Goal: Information Seeking & Learning: Learn about a topic

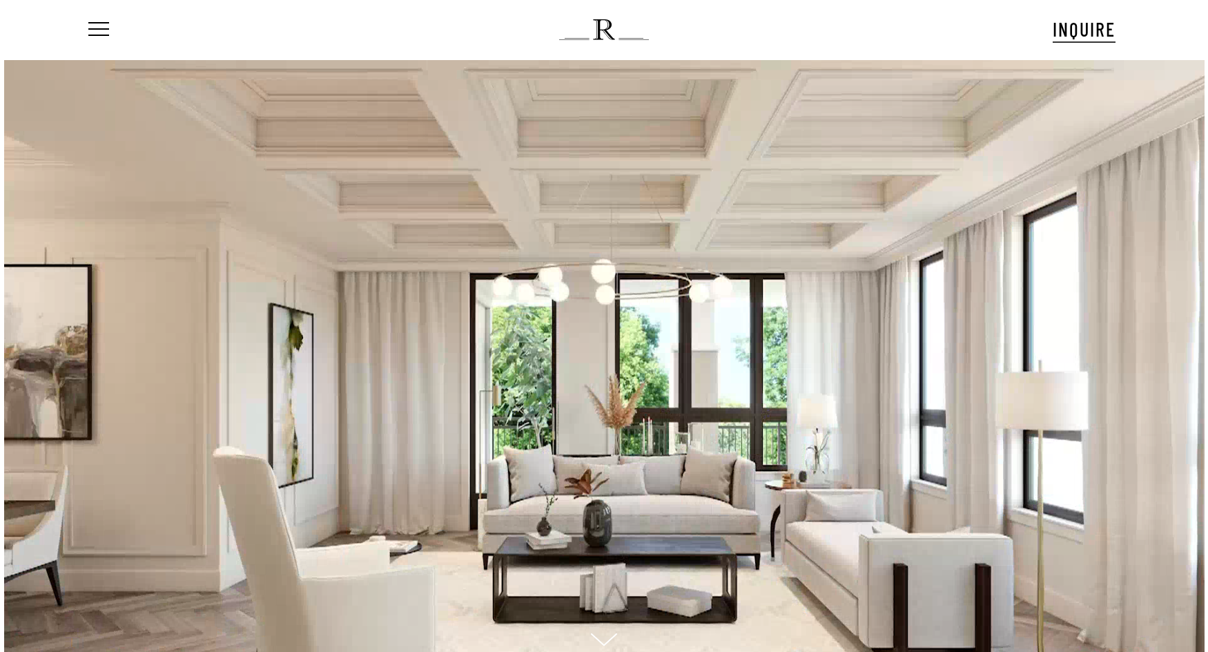
scroll to position [31, 0]
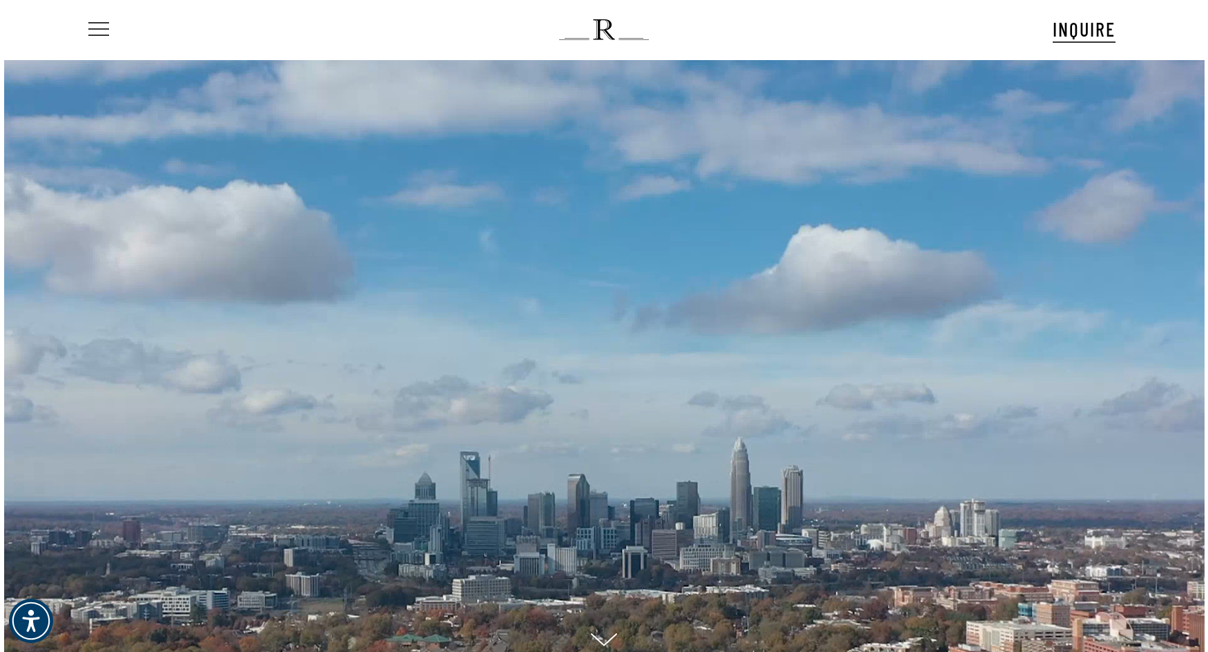
click at [93, 24] on span "Navigation Menu" at bounding box center [98, 29] width 15 height 19
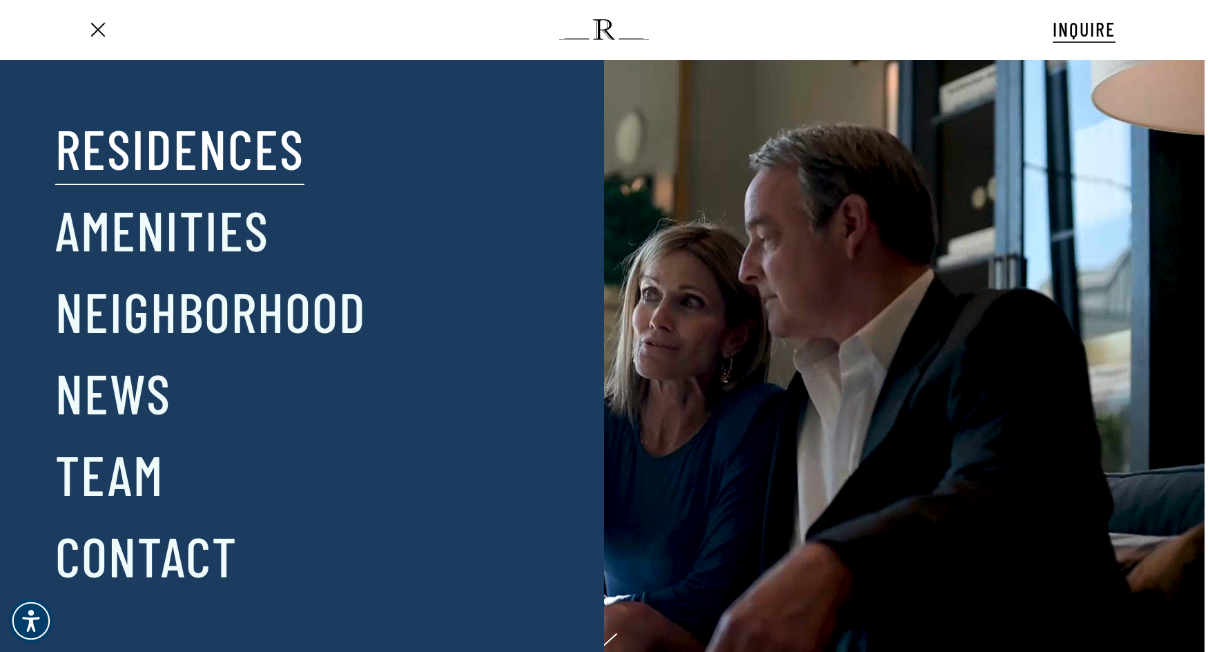
click at [152, 168] on link "Residences" at bounding box center [179, 148] width 249 height 72
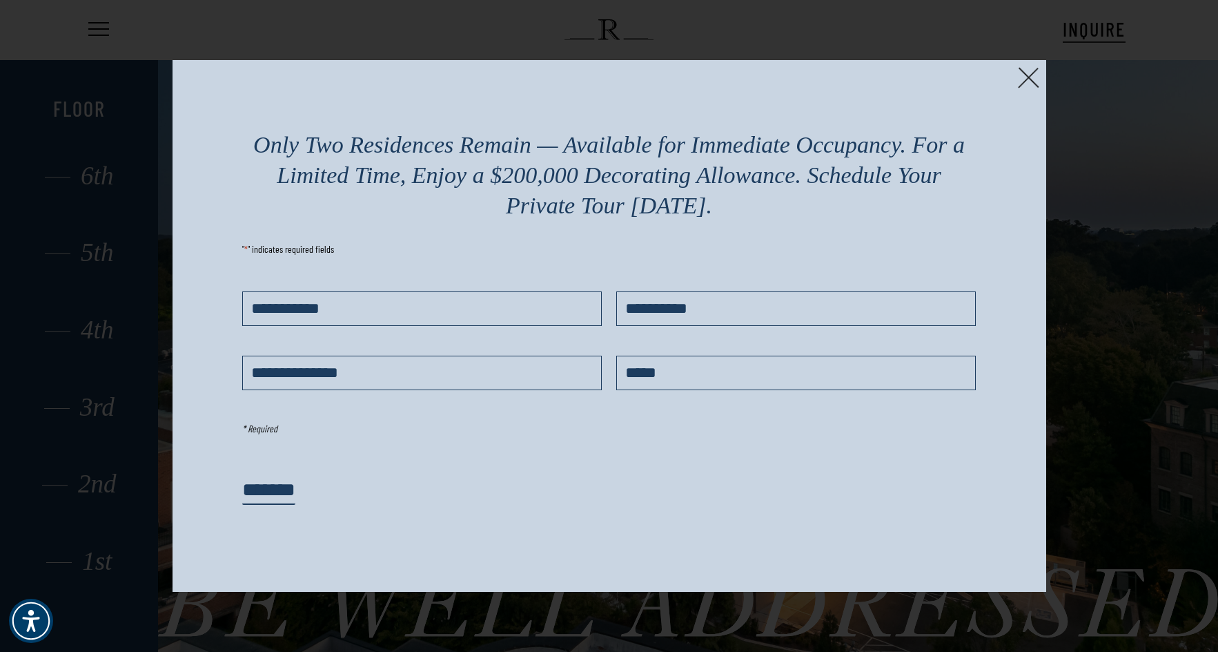
click at [1030, 78] on img at bounding box center [1028, 77] width 21 height 21
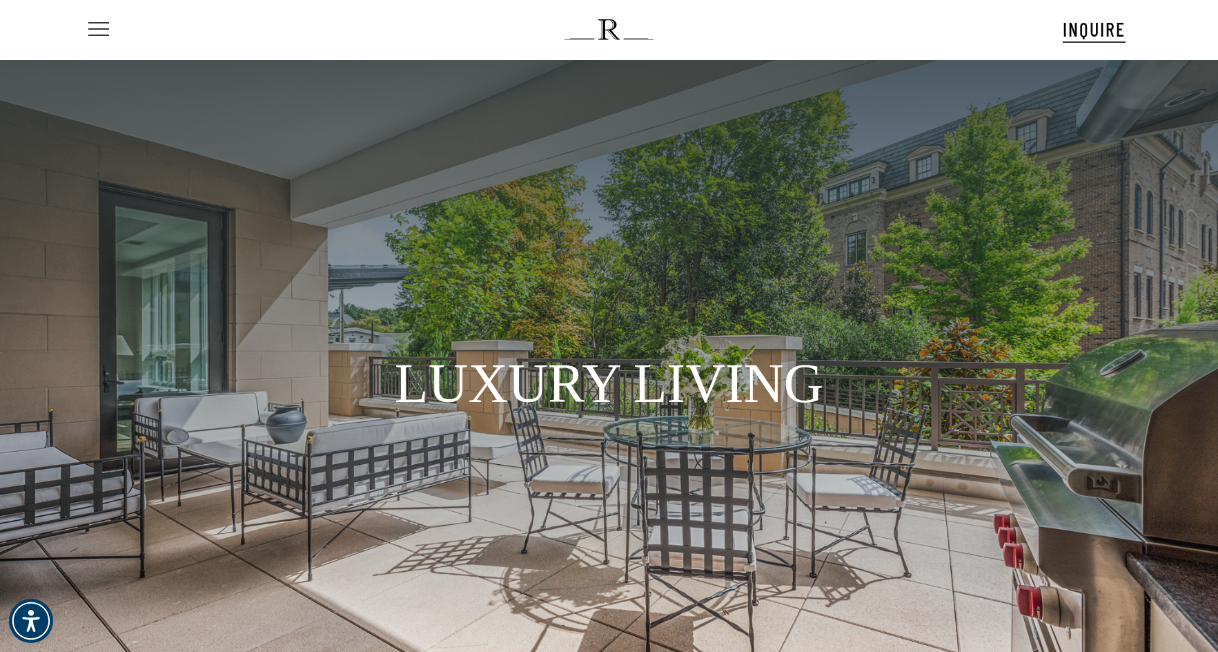
click at [95, 27] on span "Navigation Menu" at bounding box center [98, 29] width 15 height 19
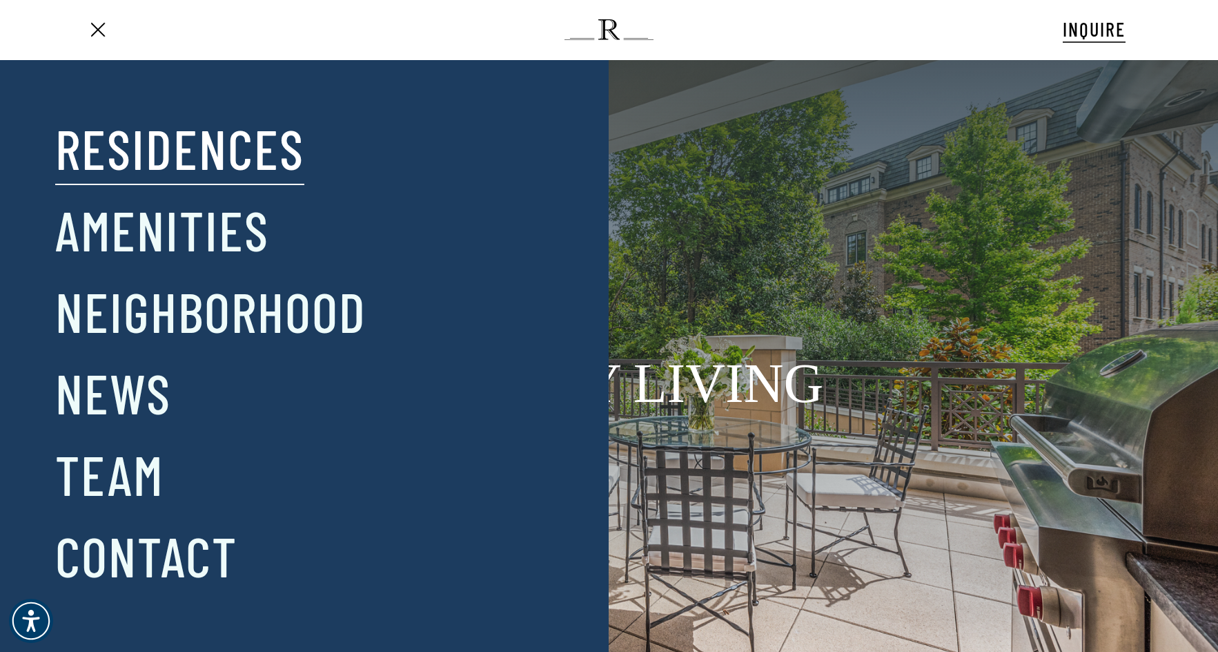
click at [182, 148] on link "Residences" at bounding box center [179, 148] width 249 height 72
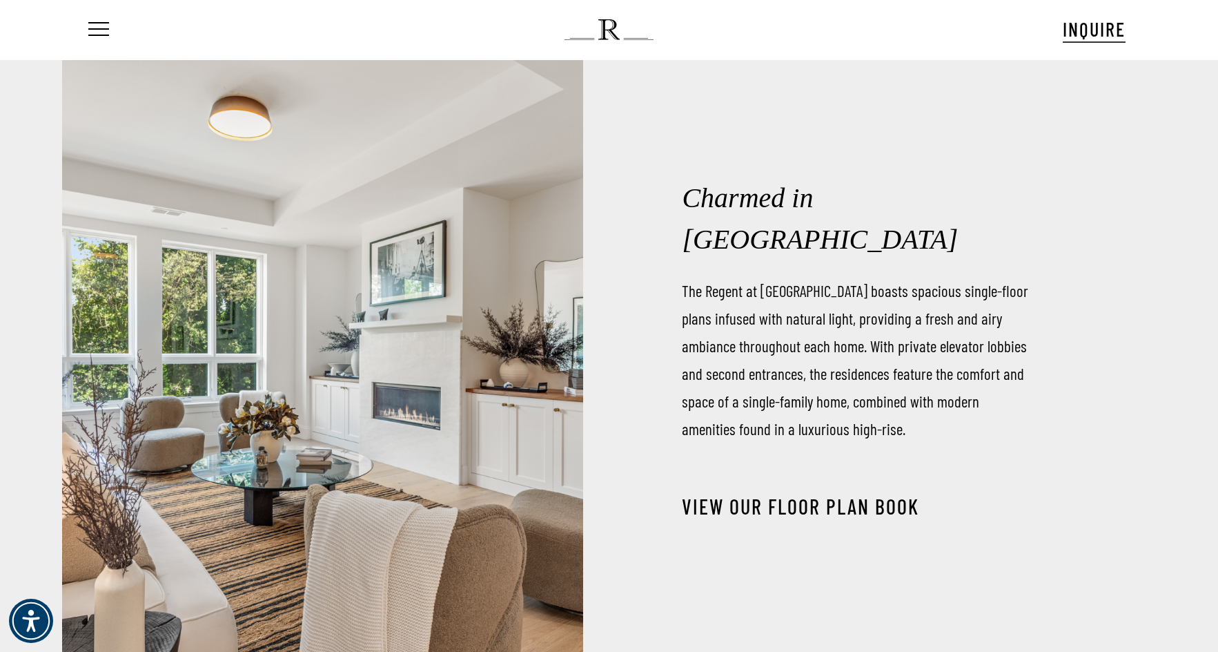
click at [798, 497] on link "View our Floor Plan Book" at bounding box center [800, 505] width 237 height 25
